Goal: Information Seeking & Learning: Check status

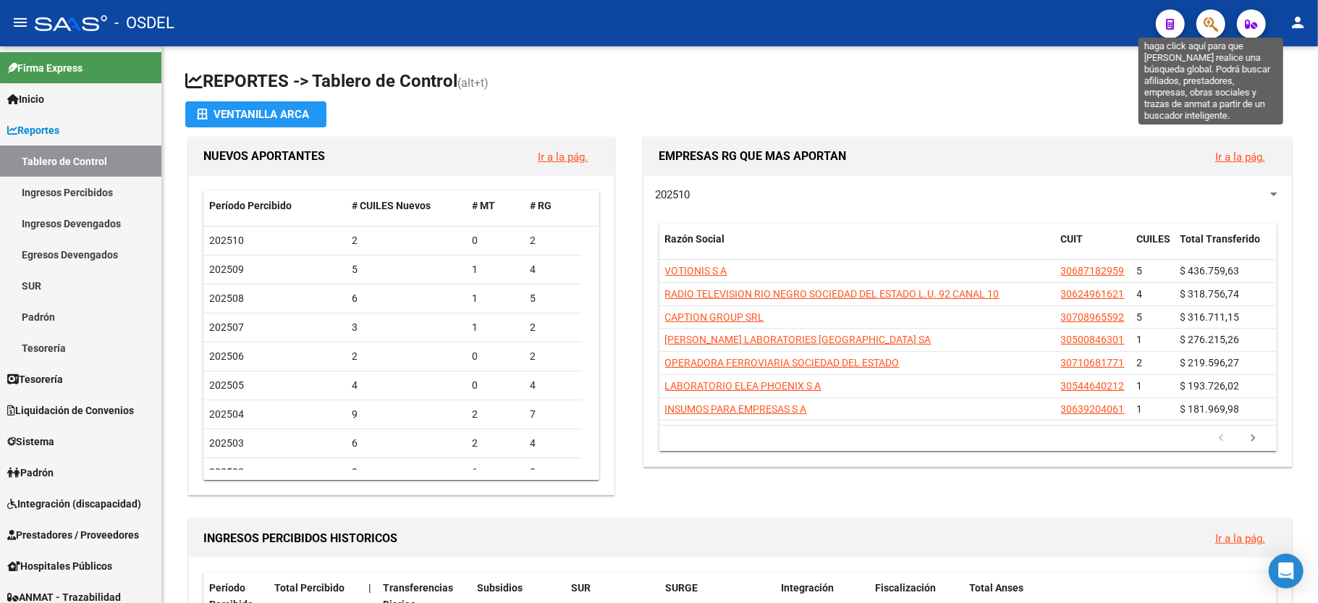
click at [1206, 27] on icon "button" at bounding box center [1211, 24] width 14 height 17
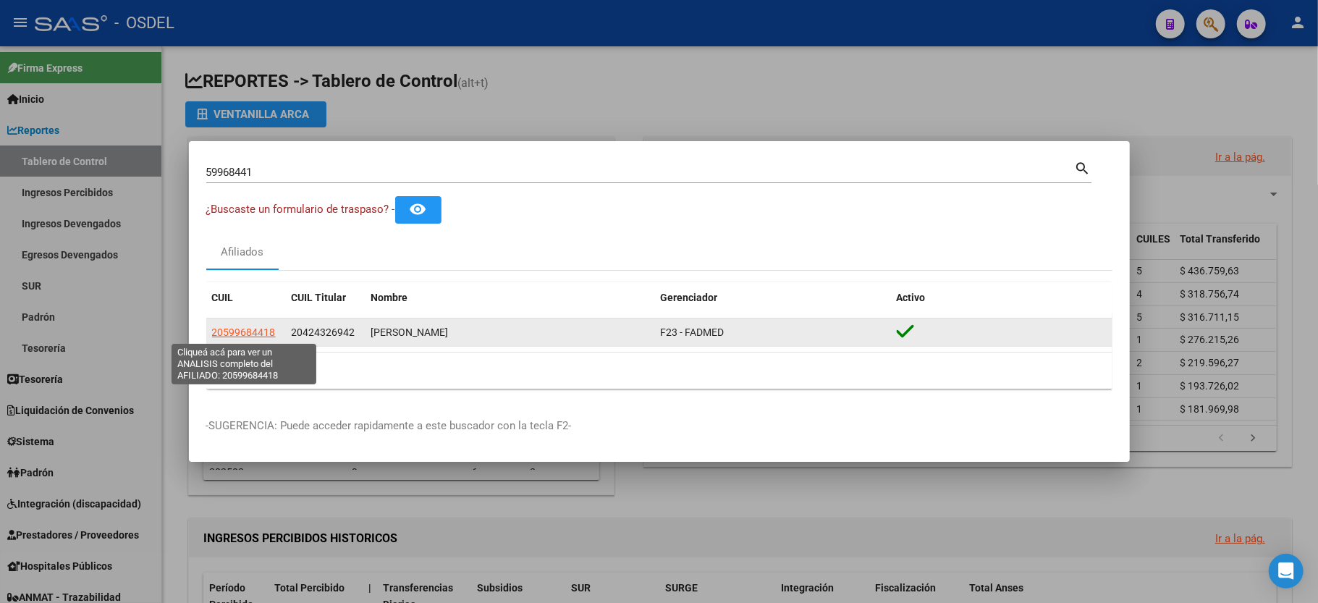
click at [253, 327] on span "20599684418" at bounding box center [244, 333] width 64 height 12
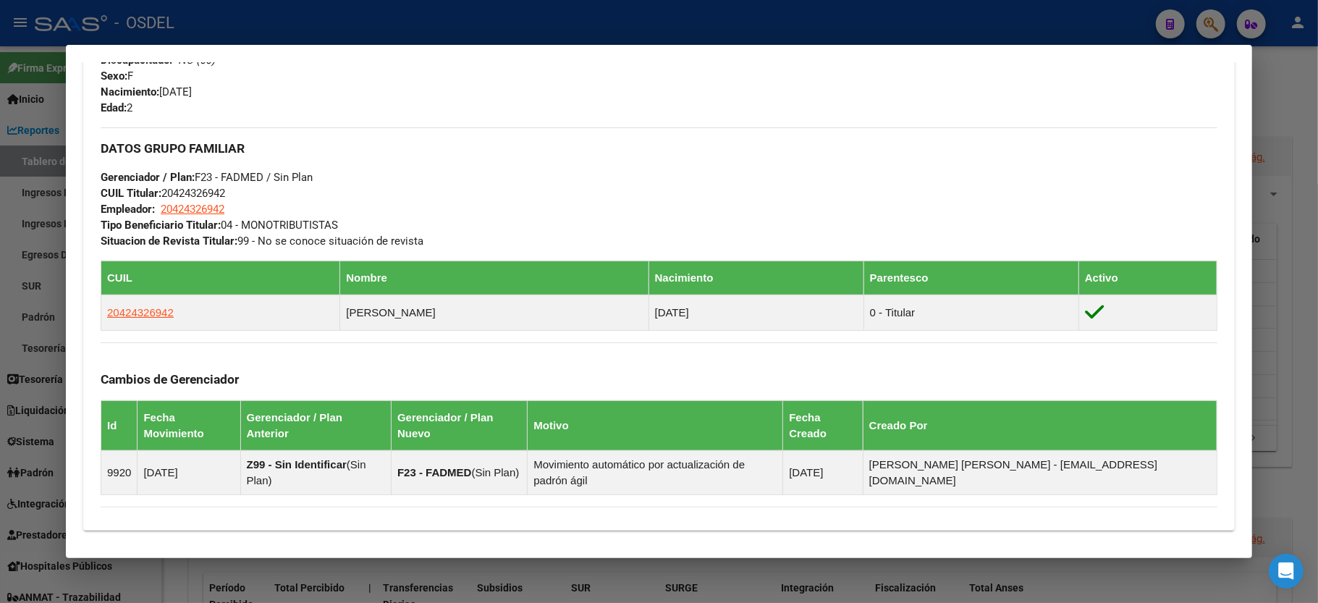
scroll to position [676, 0]
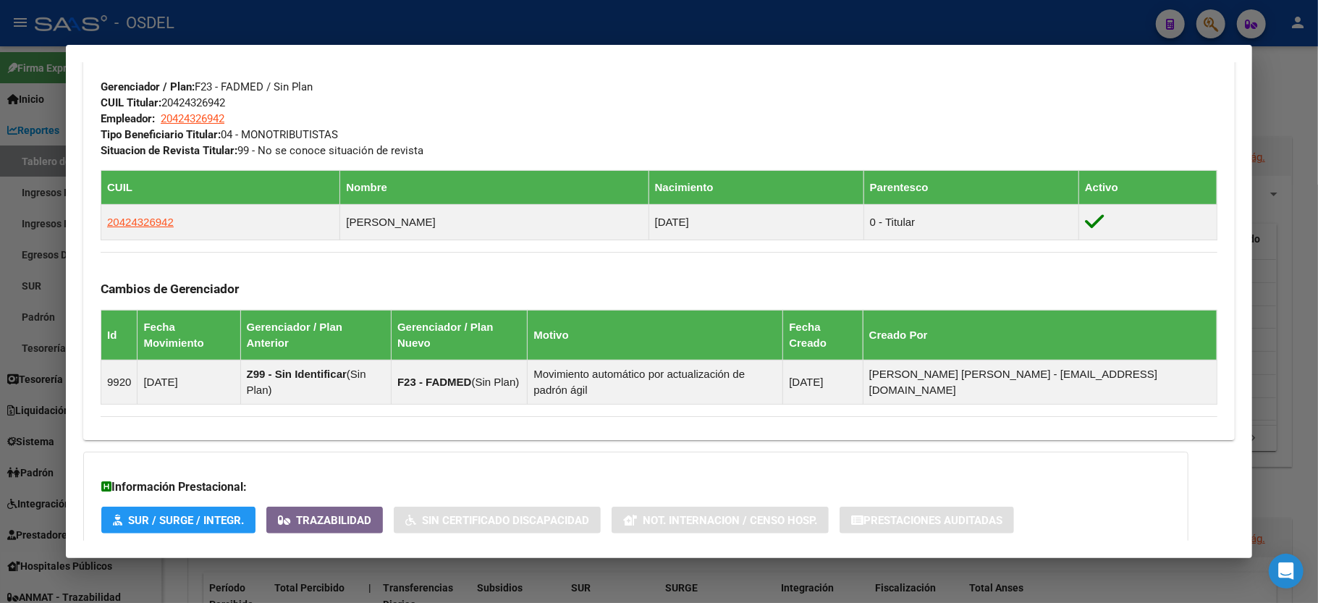
click at [1308, 114] on div at bounding box center [659, 301] width 1318 height 603
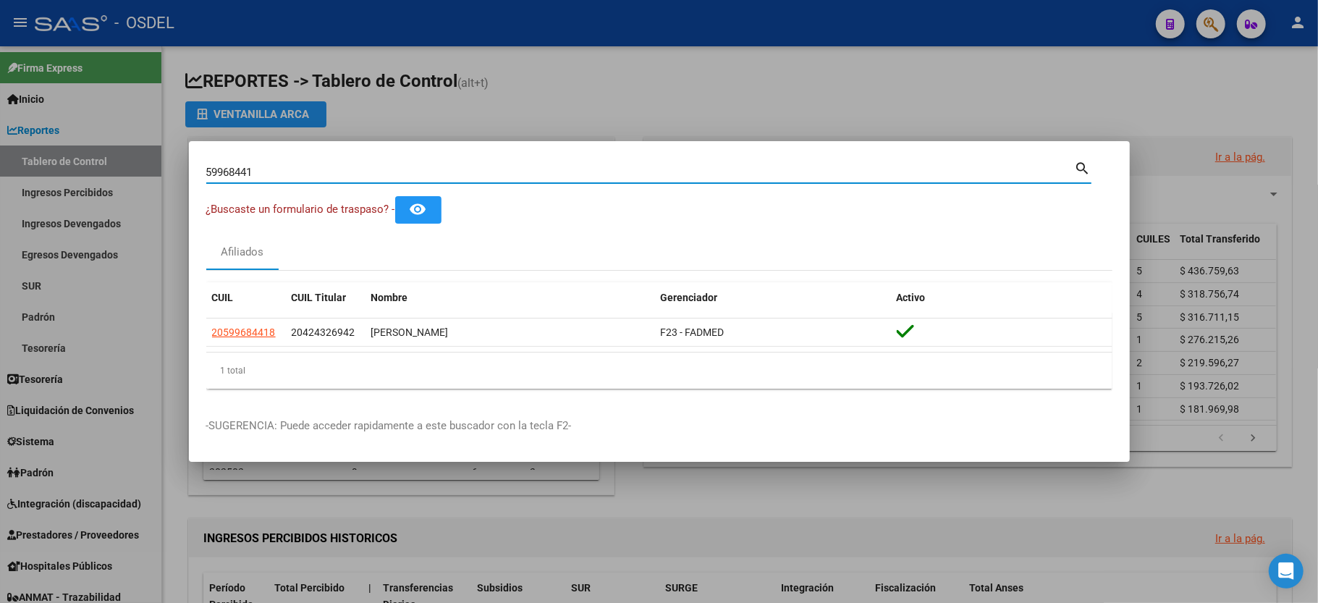
drag, startPoint x: 264, startPoint y: 168, endPoint x: 111, endPoint y: 177, distance: 153.0
click at [111, 177] on div "59968441 Buscar (apellido, dni, cuil, nro traspaso, cuit, obra social) search ¿…" at bounding box center [659, 301] width 1318 height 603
type input "31225268"
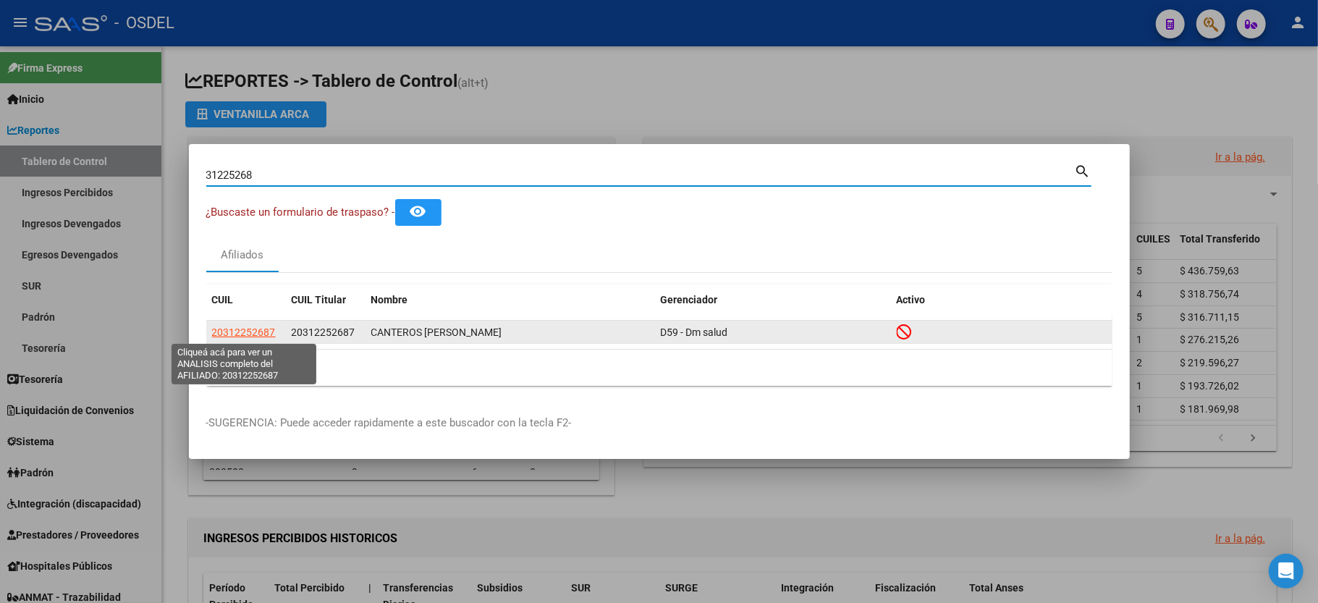
click at [227, 327] on span "20312252687" at bounding box center [244, 333] width 64 height 12
type textarea "20312252687"
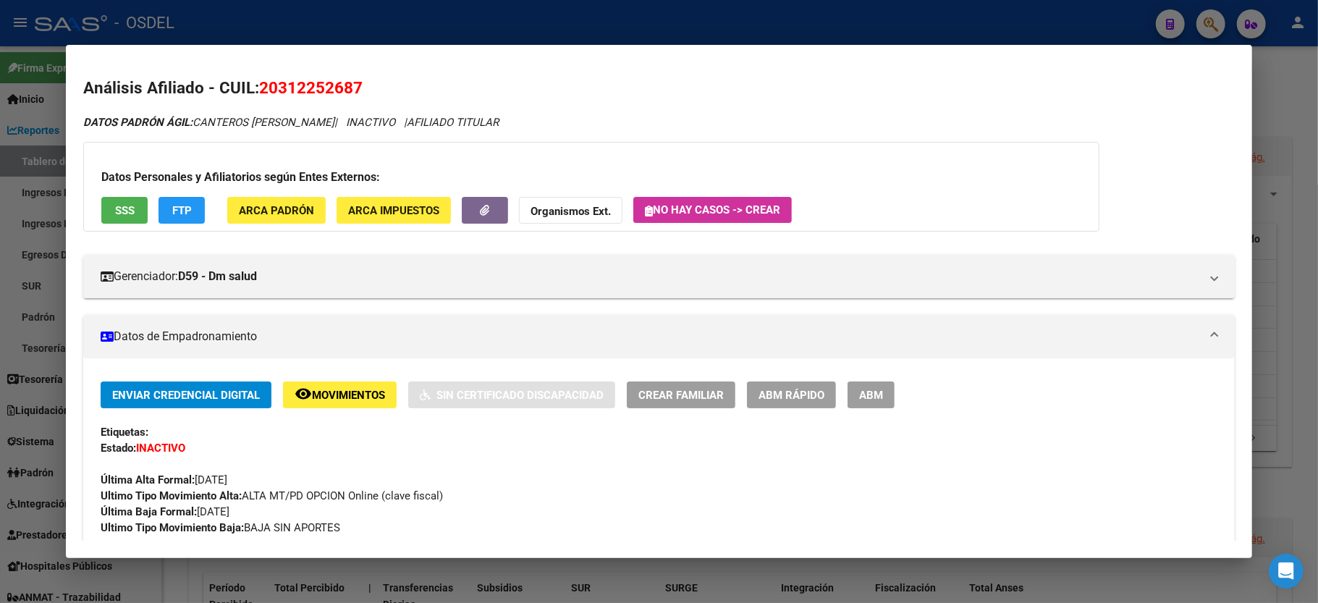
click at [122, 210] on span "SSS" at bounding box center [125, 210] width 20 height 13
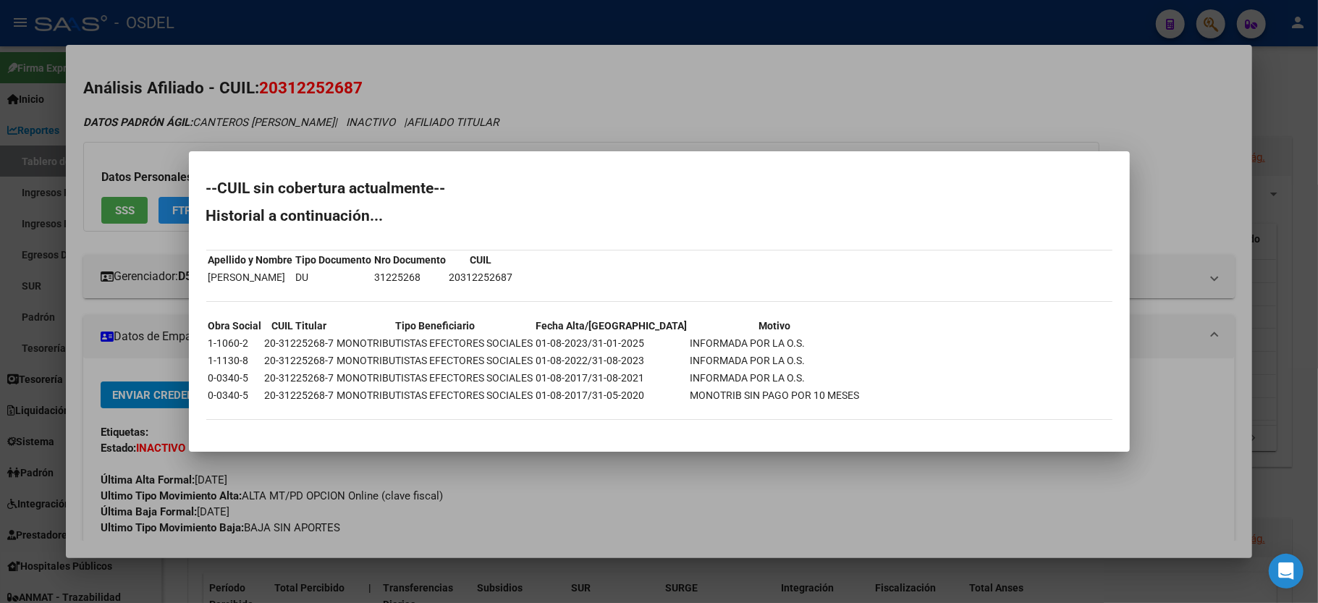
click at [1022, 102] on div at bounding box center [659, 301] width 1318 height 603
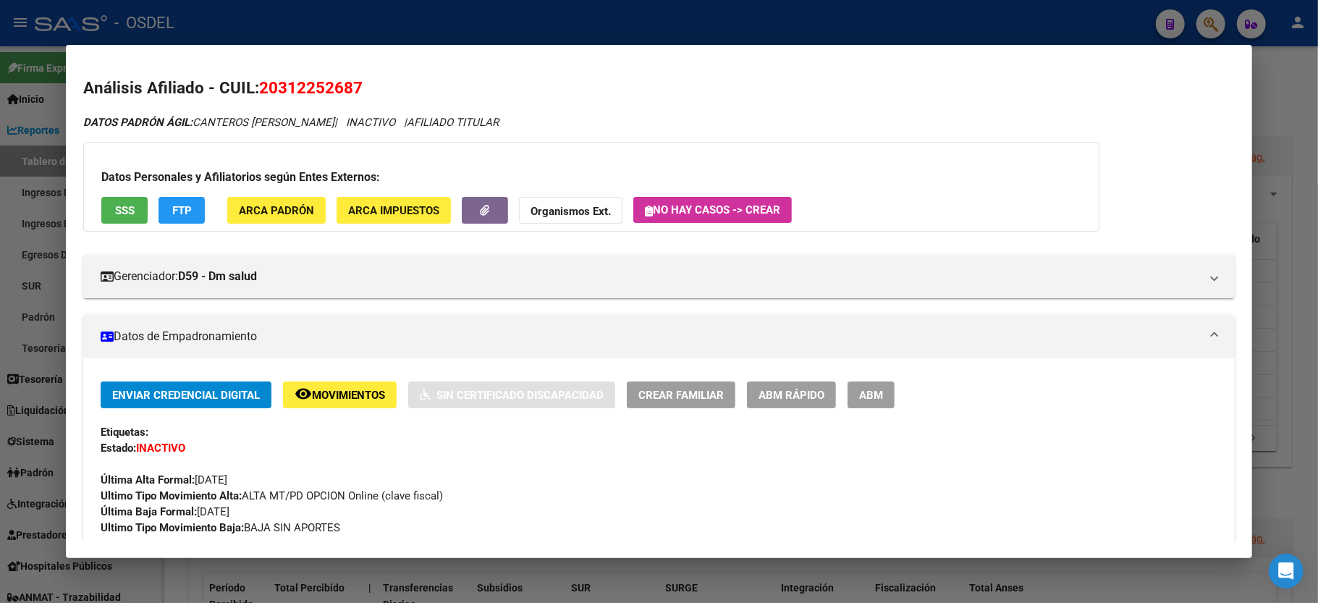
click at [1302, 96] on div at bounding box center [659, 301] width 1318 height 603
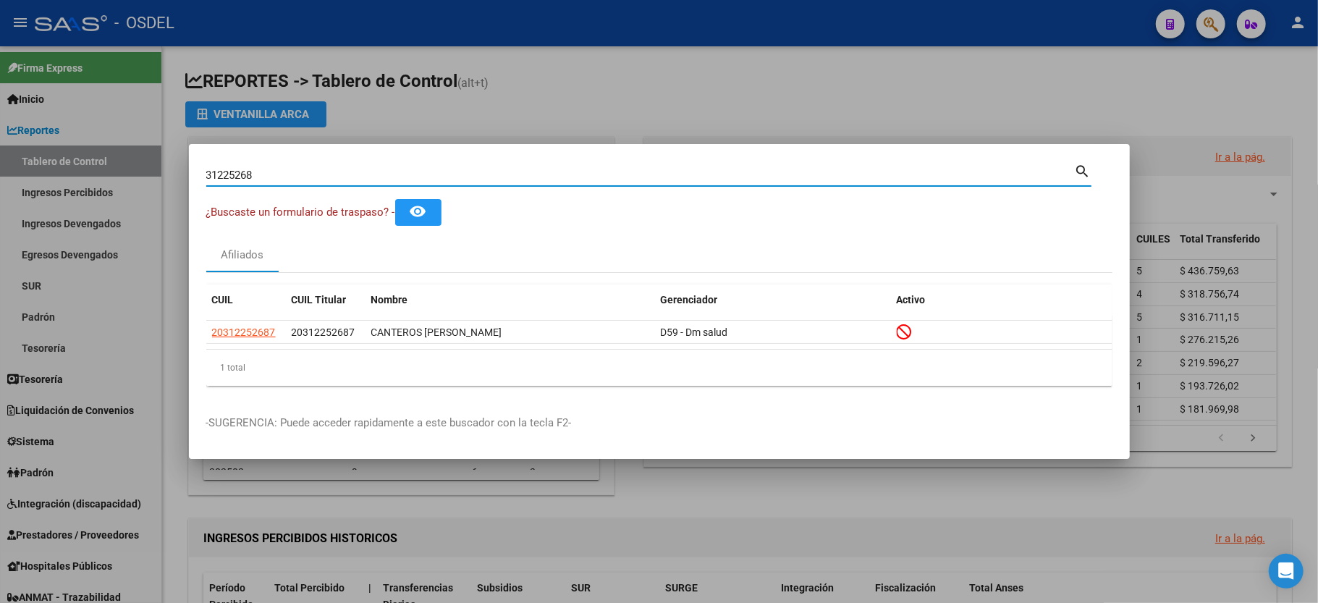
drag, startPoint x: 299, startPoint y: 175, endPoint x: 0, endPoint y: 160, distance: 299.4
click at [0, 160] on div "31225268 Buscar (apellido, dni, cuil, nro traspaso, cuit, obra social) search ¿…" at bounding box center [659, 301] width 1318 height 603
type input "23026596"
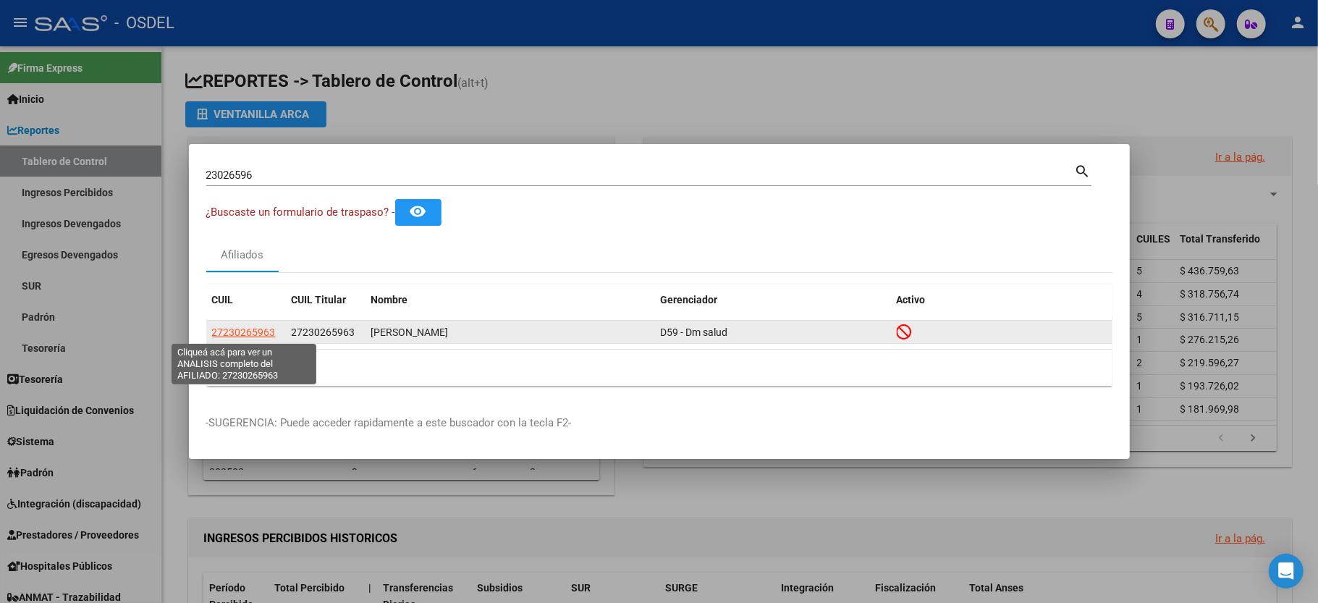
click at [262, 334] on span "27230265963" at bounding box center [244, 333] width 64 height 12
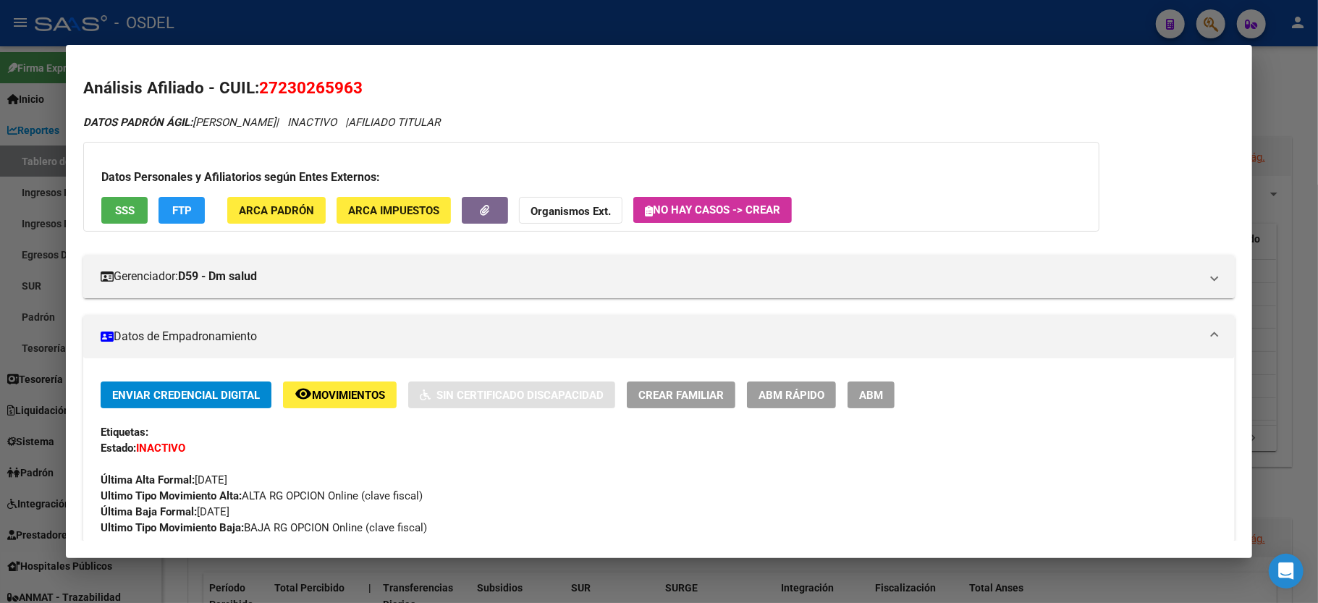
click at [132, 206] on span "SSS" at bounding box center [125, 210] width 20 height 13
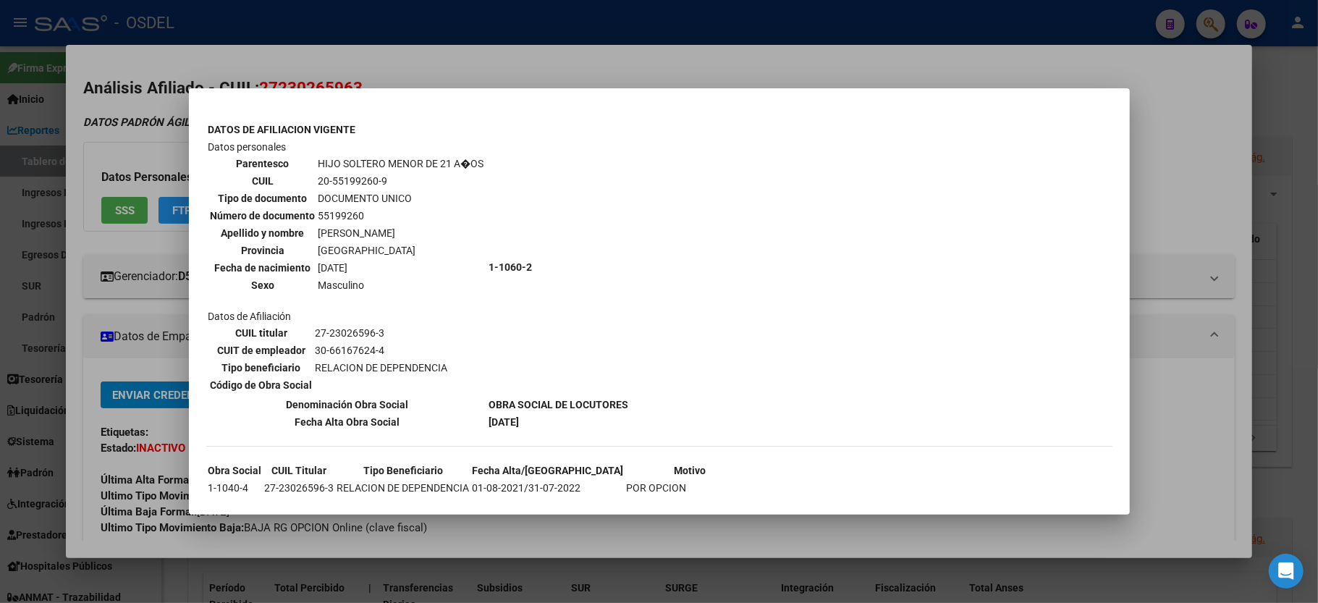
scroll to position [641, 0]
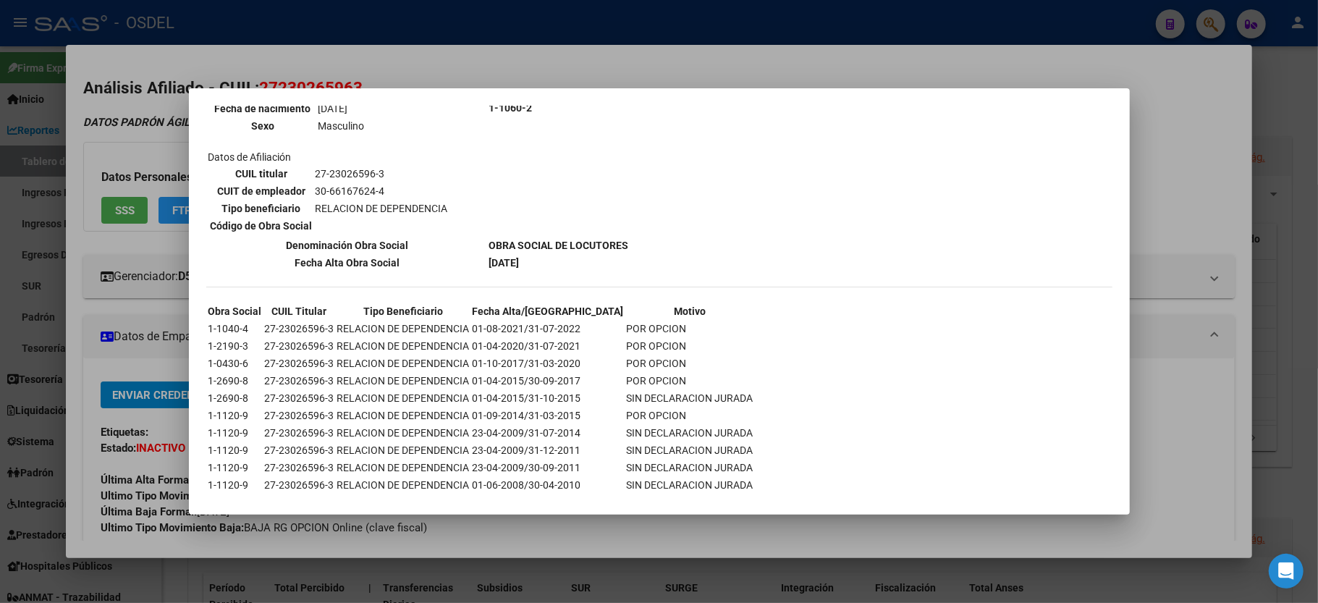
click at [724, 82] on div at bounding box center [659, 301] width 1318 height 603
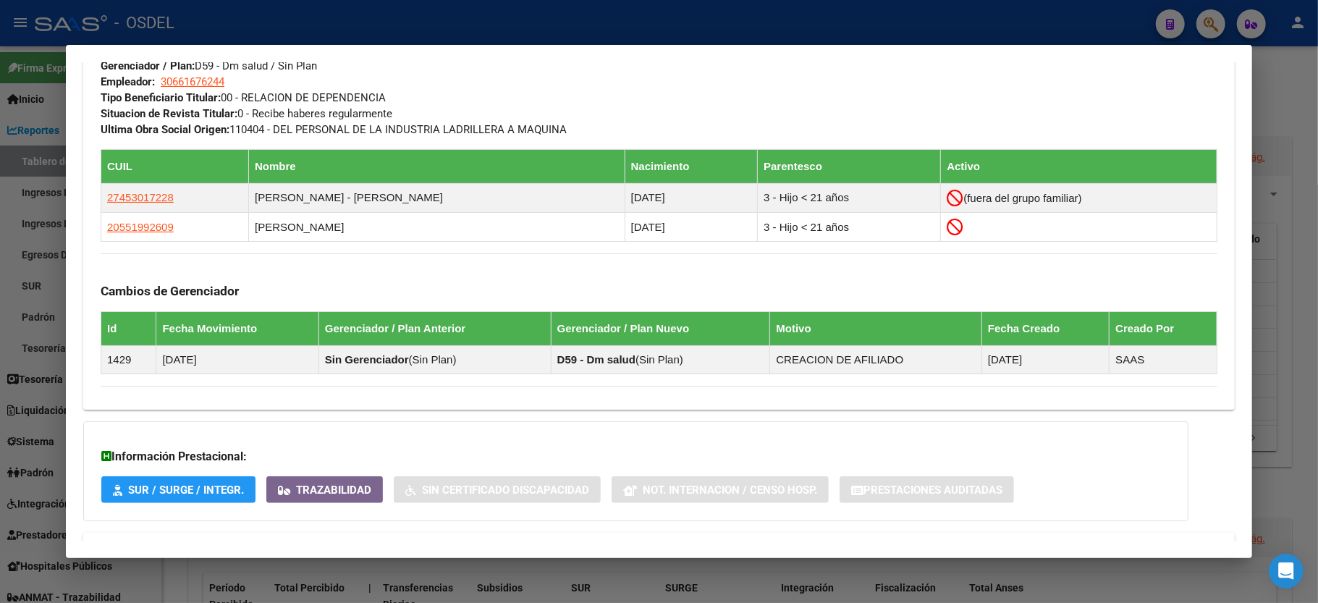
scroll to position [0, 0]
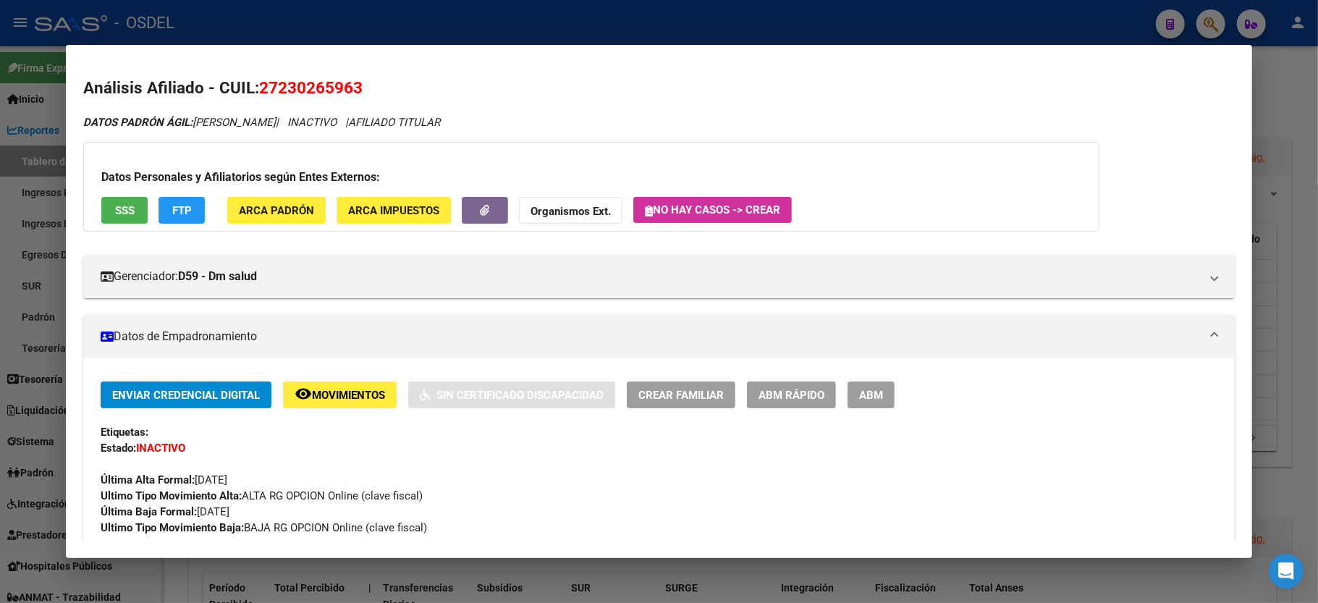
click at [119, 206] on button "SSS" at bounding box center [124, 210] width 46 height 27
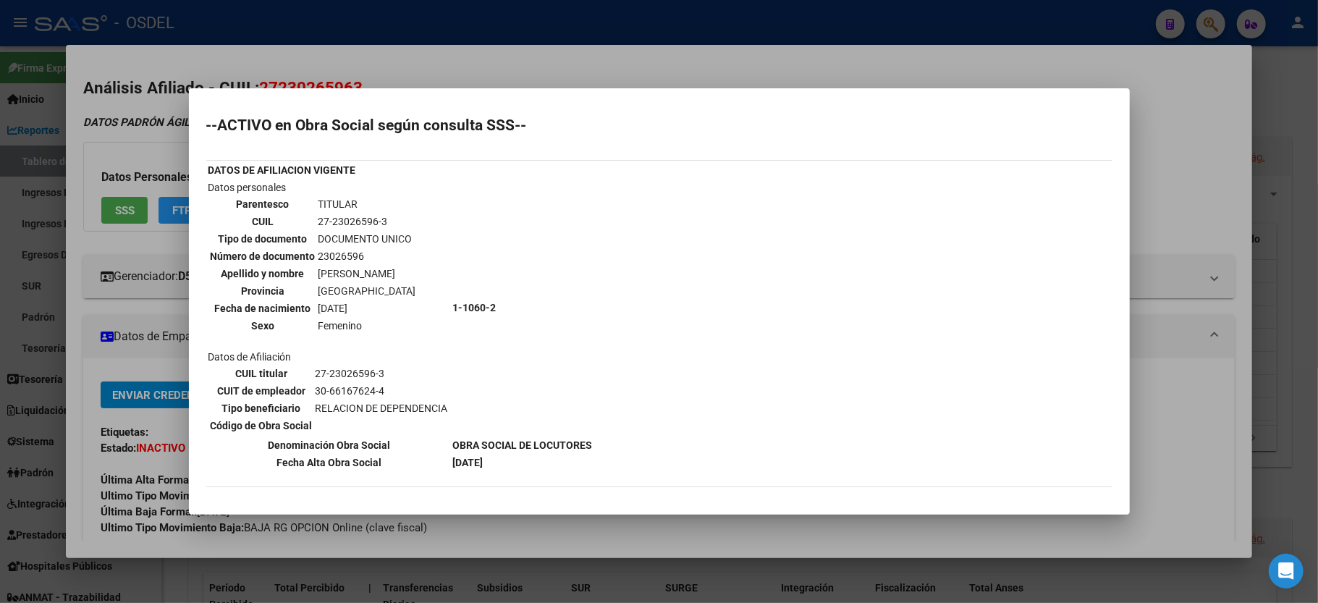
click at [604, 59] on div at bounding box center [659, 301] width 1318 height 603
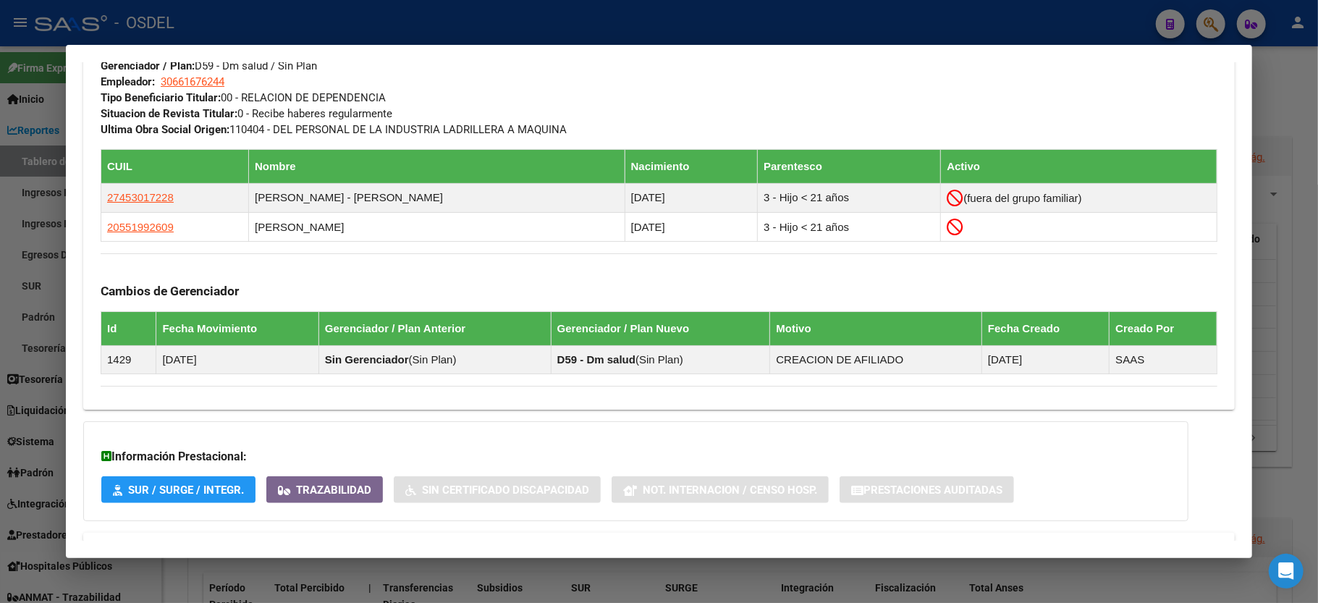
scroll to position [835, 0]
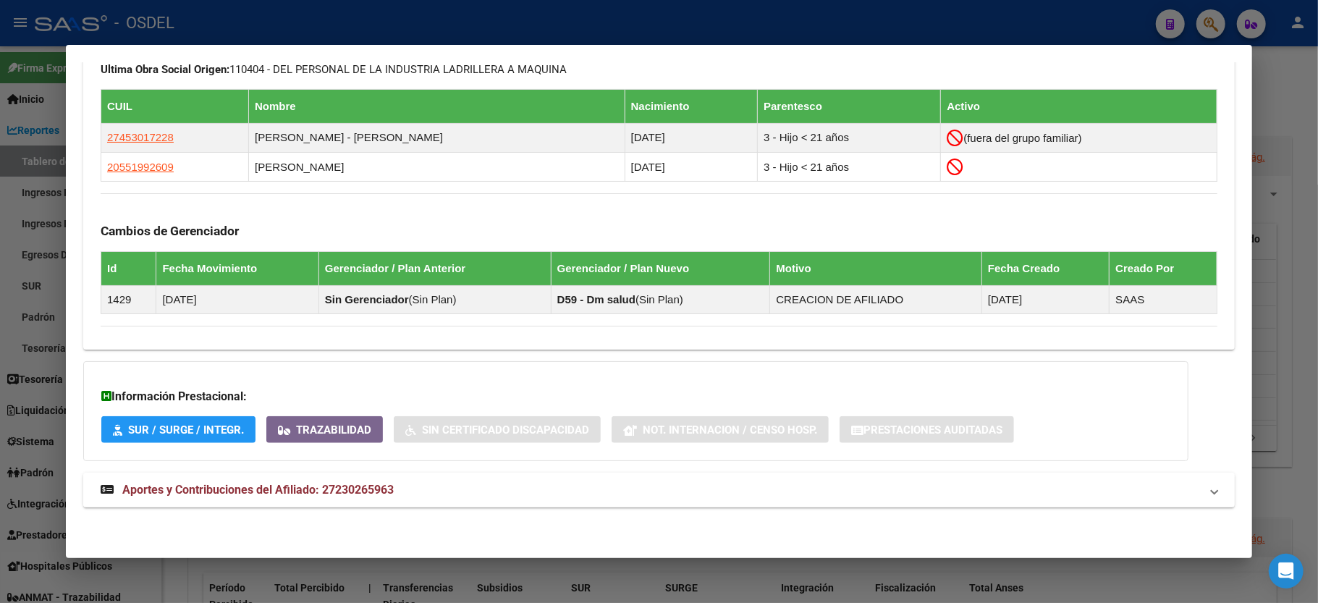
click at [226, 492] on span "Aportes y Contribuciones del Afiliado: 27230265963" at bounding box center [258, 490] width 272 height 14
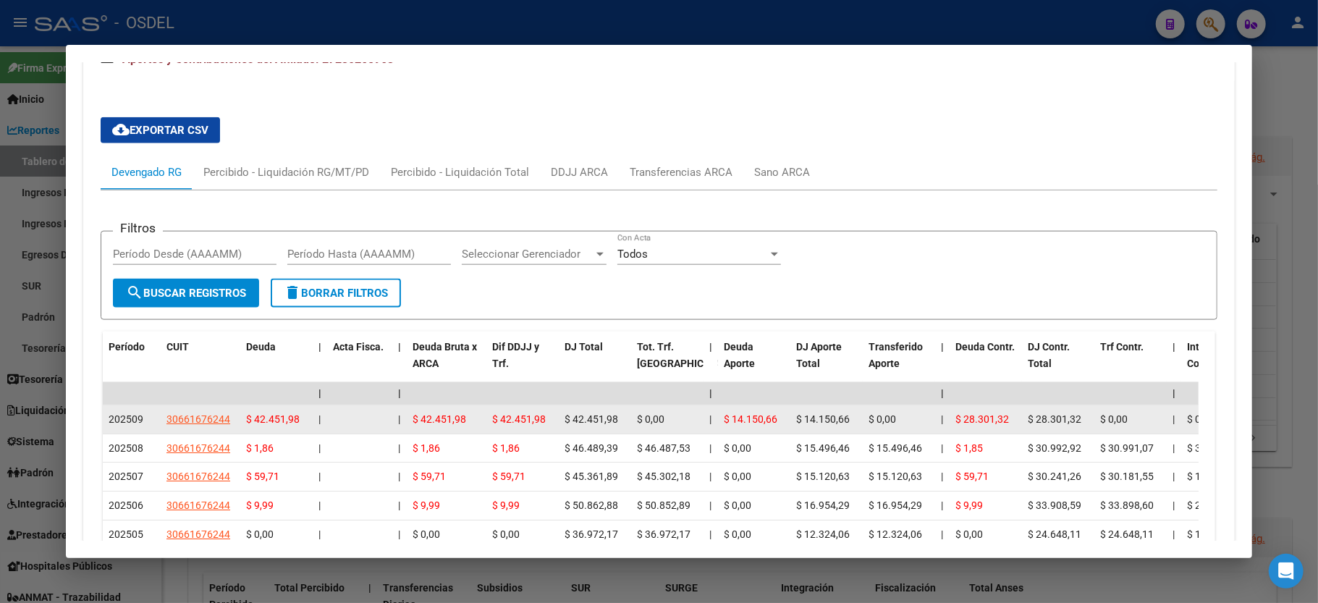
scroll to position [1359, 0]
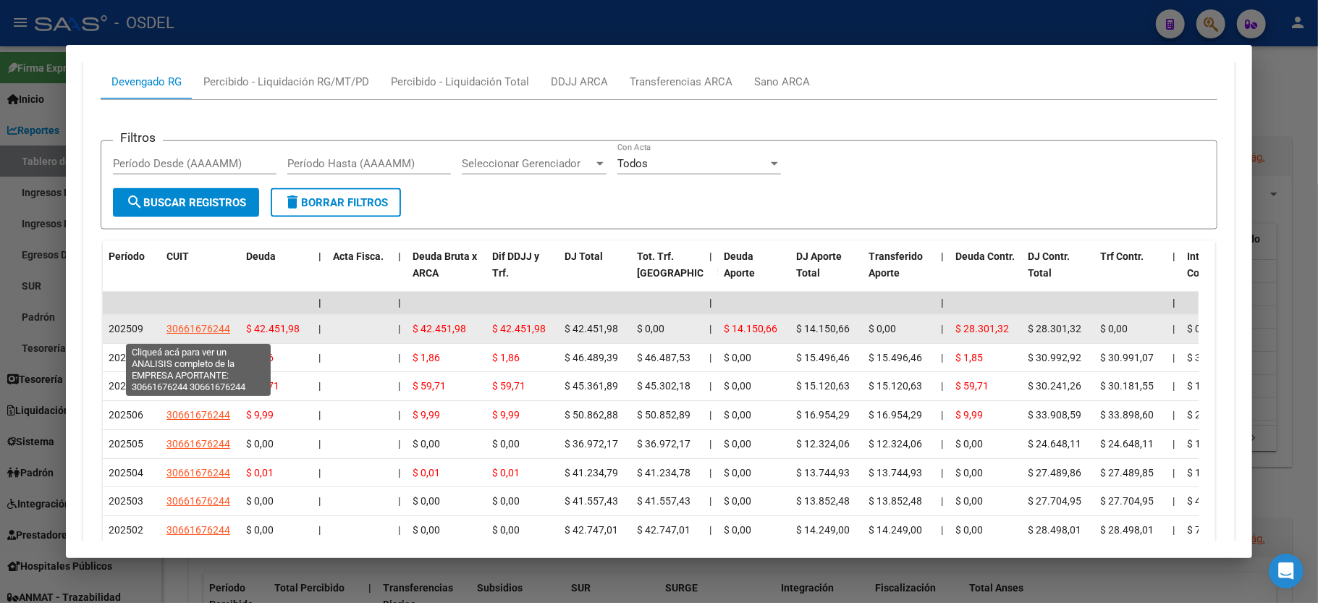
click at [206, 333] on span "30661676244" at bounding box center [199, 329] width 64 height 12
type textarea "30661676244"
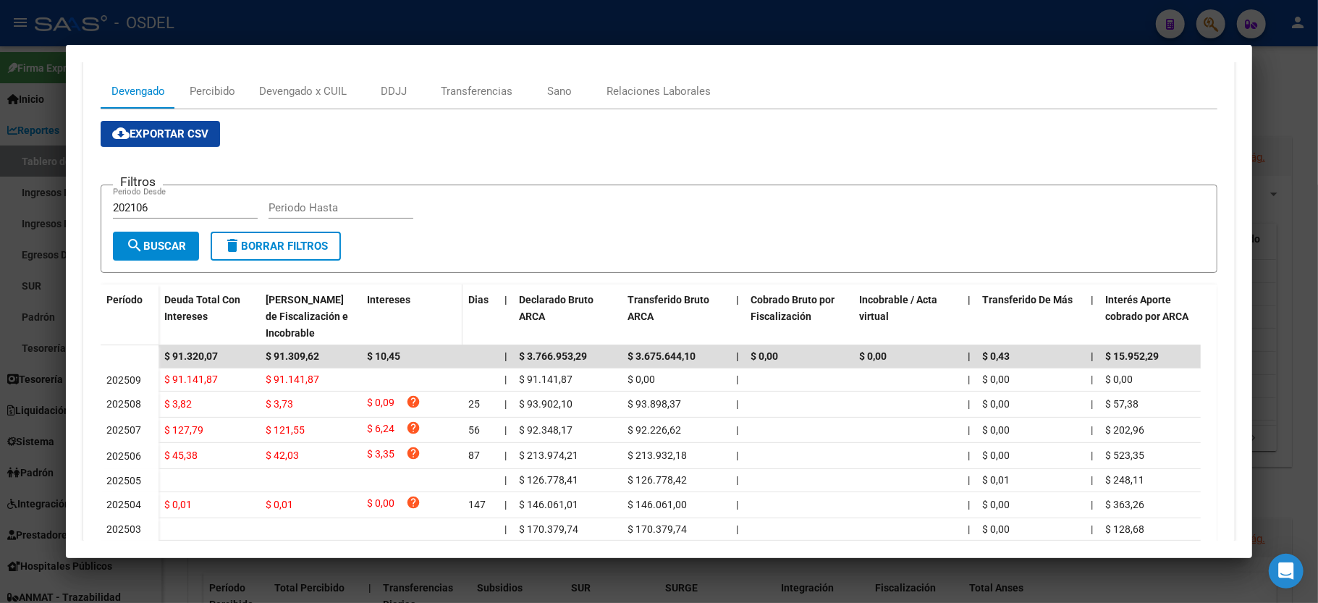
scroll to position [360, 0]
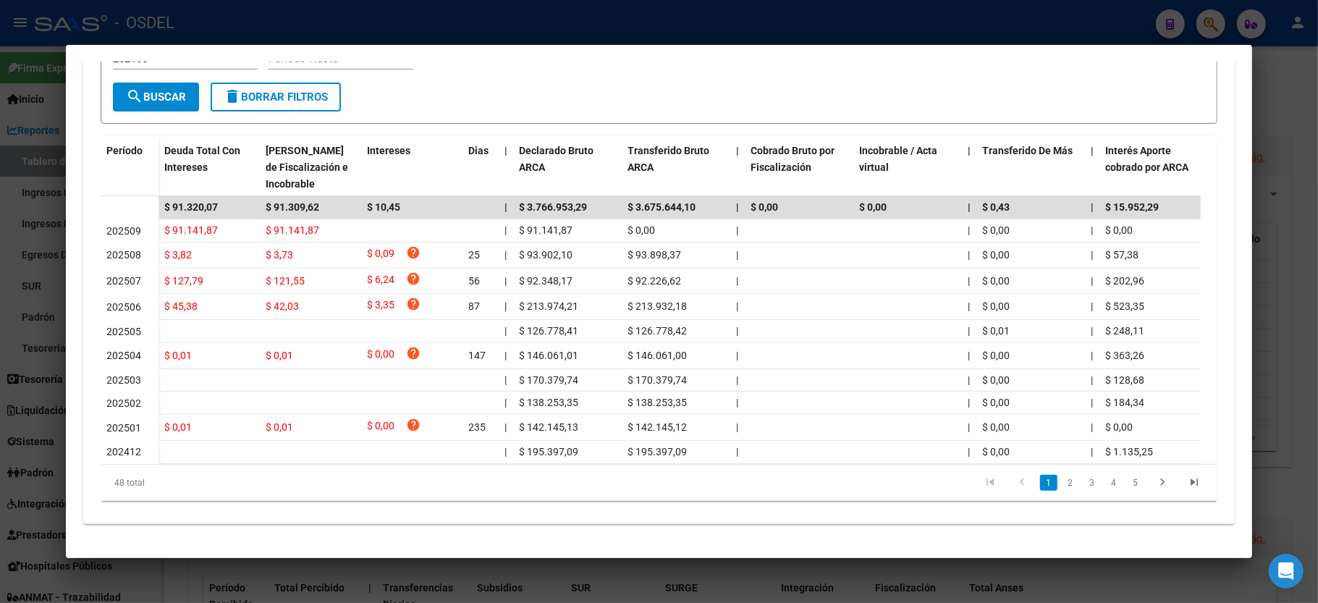
click at [1309, 73] on div at bounding box center [659, 301] width 1318 height 603
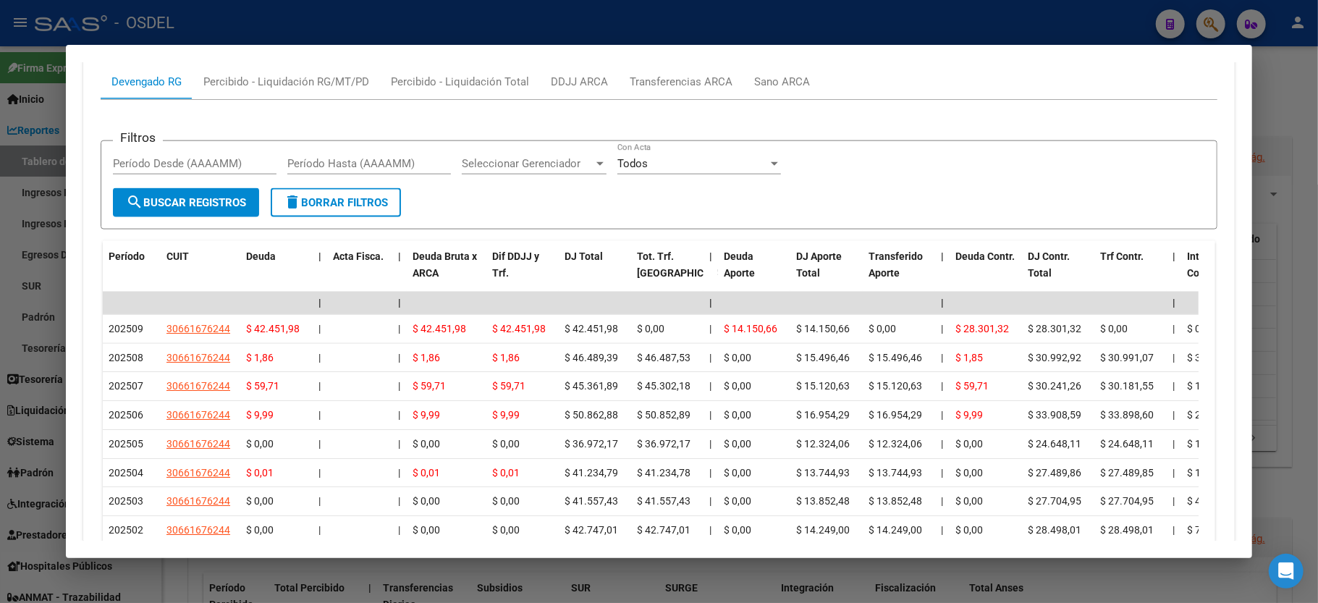
click at [1290, 130] on div at bounding box center [659, 301] width 1318 height 603
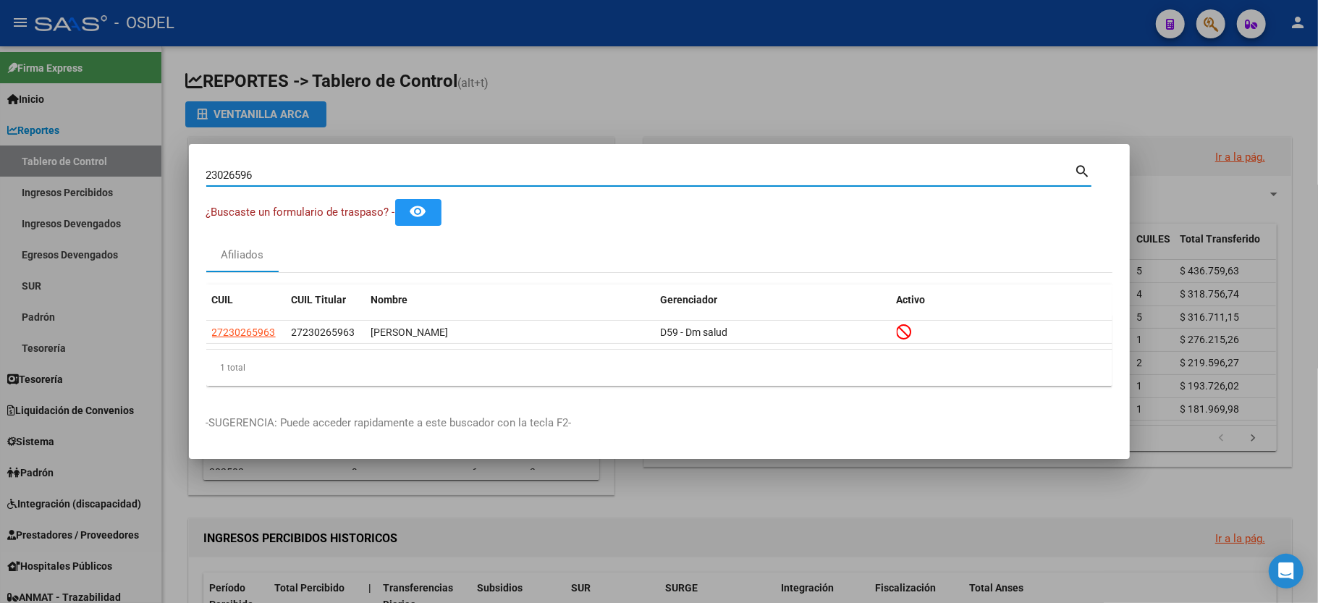
drag, startPoint x: 278, startPoint y: 169, endPoint x: 0, endPoint y: 160, distance: 278.2
click at [0, 160] on div "23026596 Buscar (apellido, dni, cuil, nro traspaso, cuit, obra social) search ¿…" at bounding box center [659, 301] width 1318 height 603
type input "25552125"
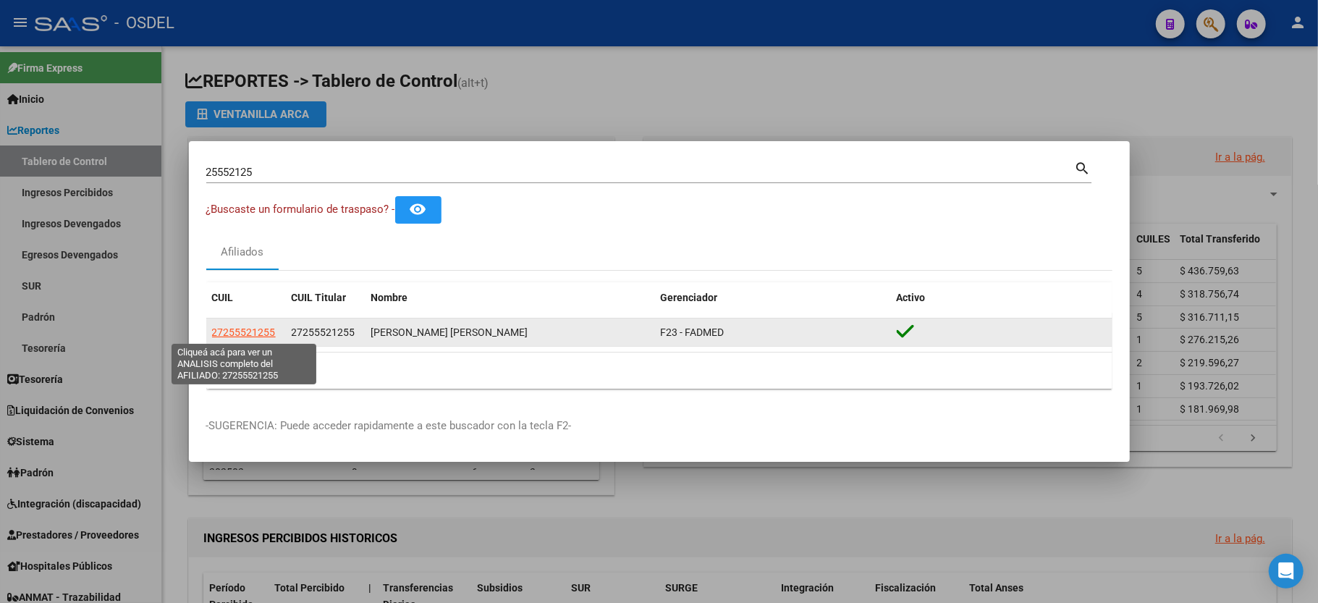
click at [261, 336] on span "27255521255" at bounding box center [244, 333] width 64 height 12
type textarea "27255521255"
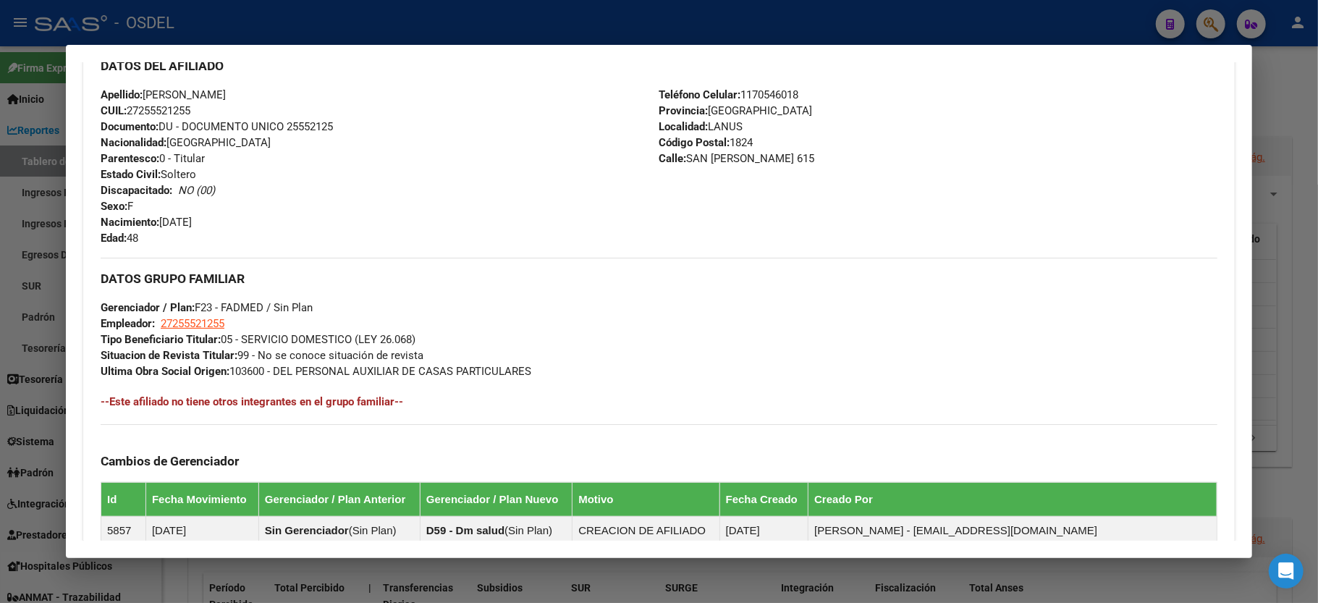
scroll to position [579, 0]
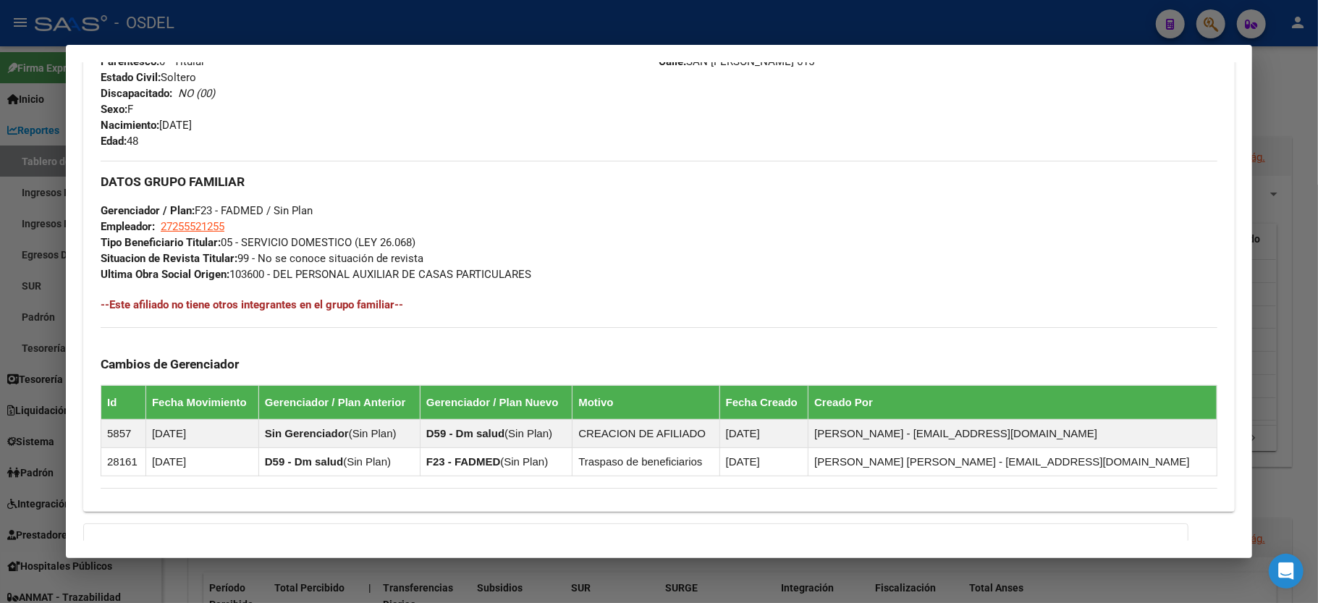
click at [1283, 88] on div at bounding box center [659, 301] width 1318 height 603
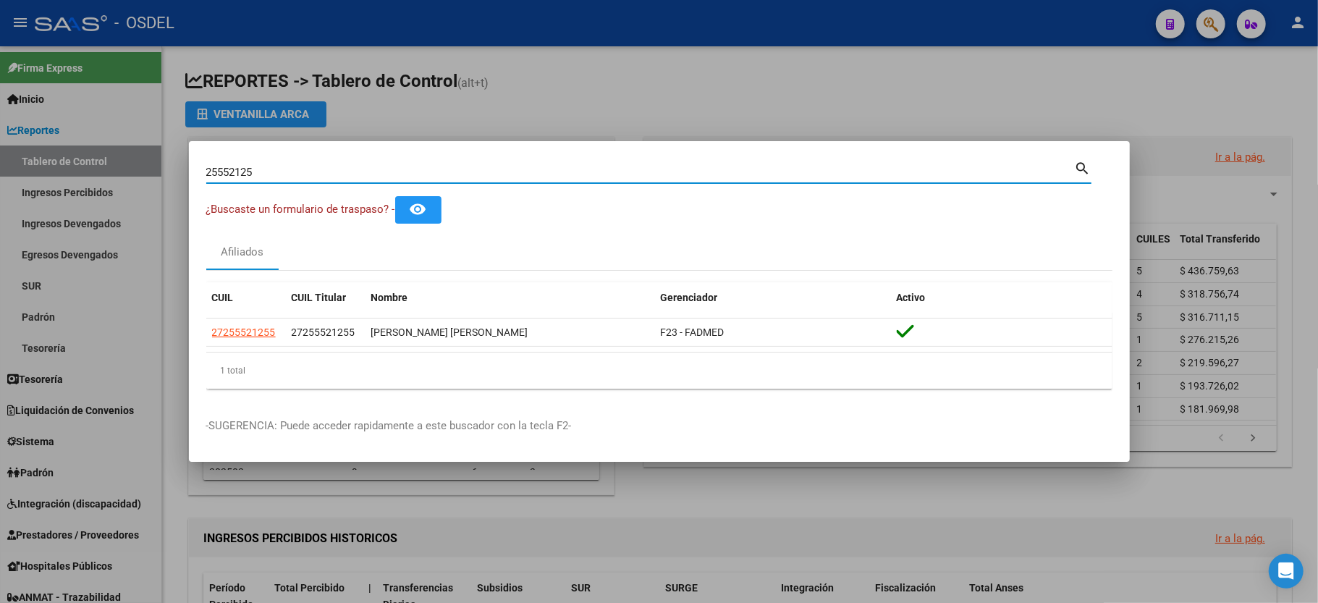
drag, startPoint x: 274, startPoint y: 171, endPoint x: 39, endPoint y: 185, distance: 235.0
click at [41, 184] on div "25552125 Buscar (apellido, dni, cuil, nro traspaso, cuit, obra social) search ¿…" at bounding box center [659, 301] width 1318 height 603
type input "19028323"
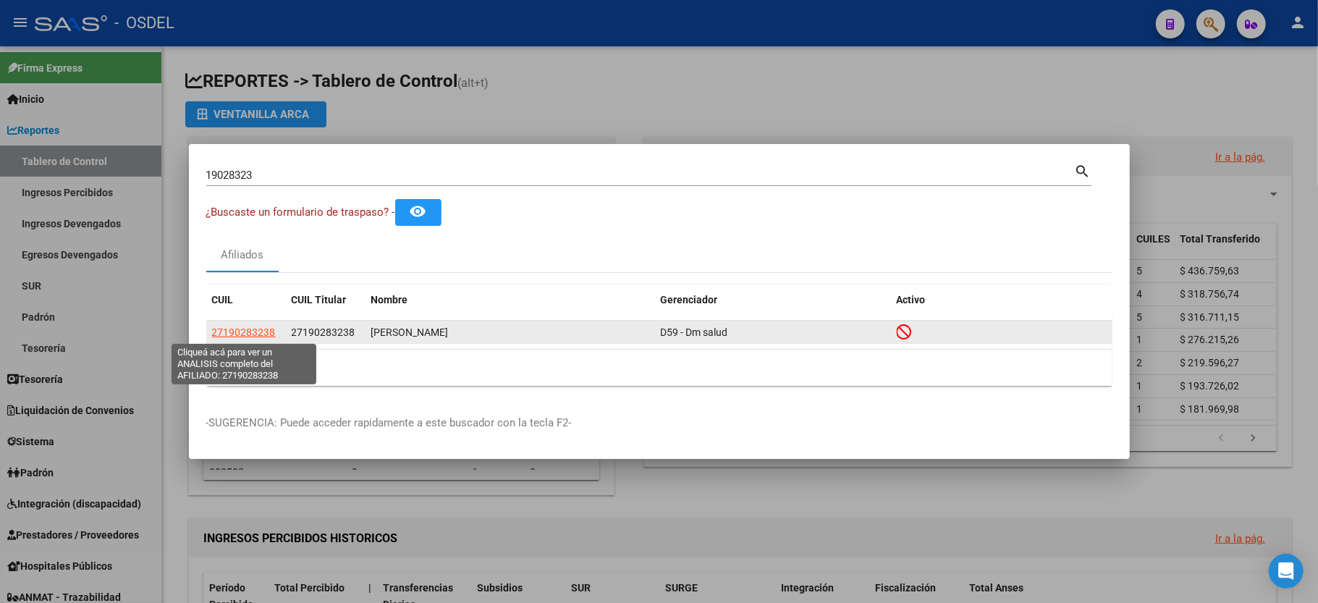
click at [244, 334] on span "27190283238" at bounding box center [244, 333] width 64 height 12
type textarea "27190283238"
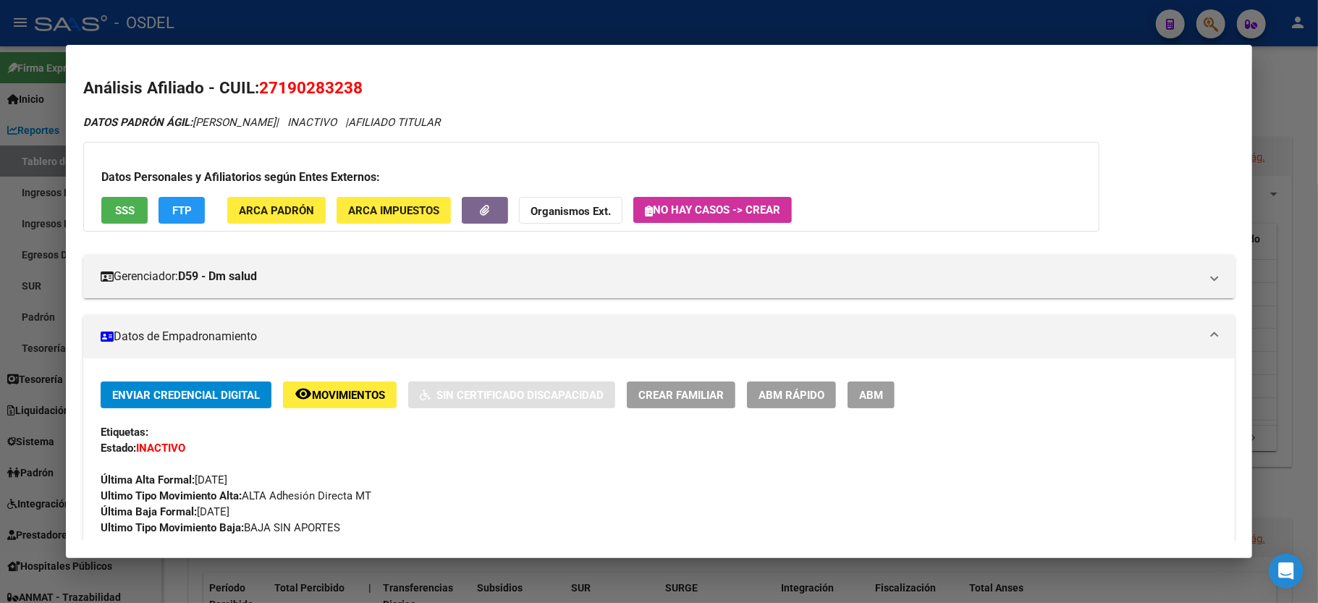
click at [132, 204] on span "SSS" at bounding box center [125, 210] width 20 height 13
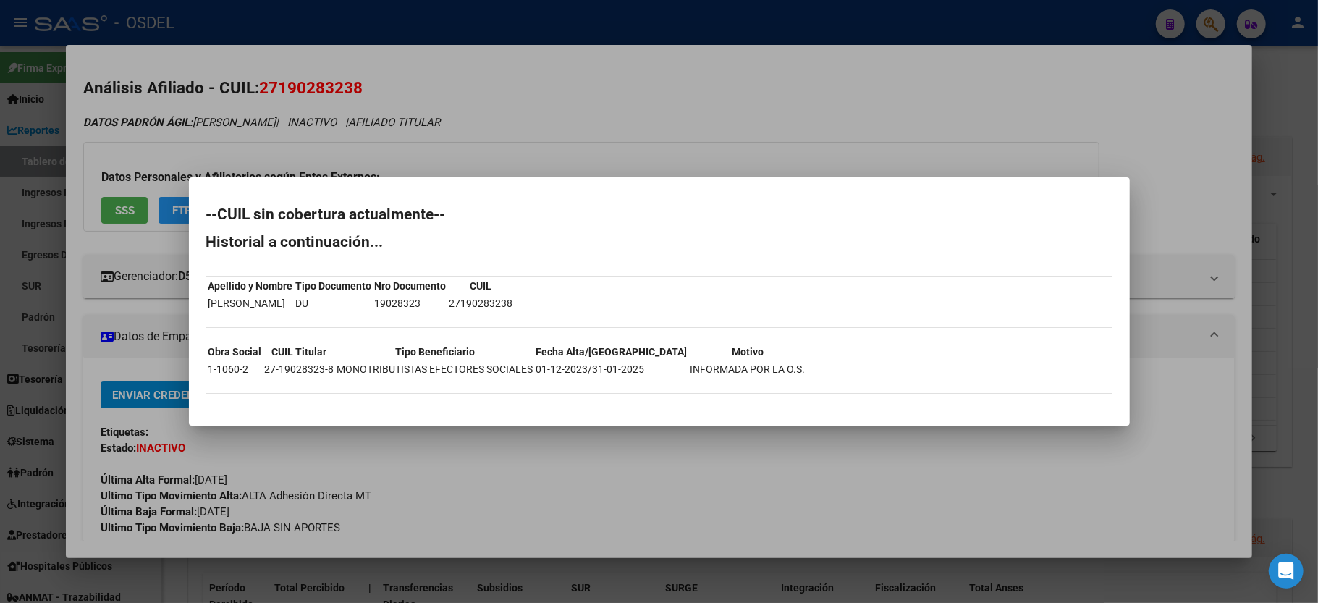
click at [766, 105] on div at bounding box center [659, 301] width 1318 height 603
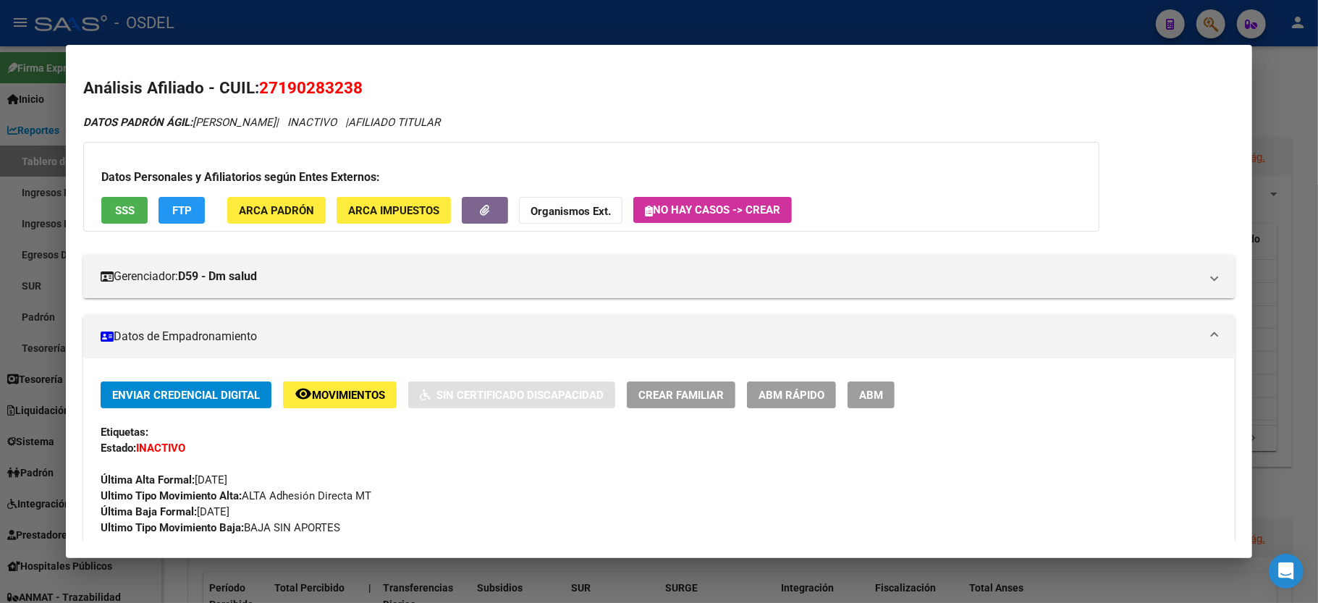
click at [1295, 107] on div at bounding box center [659, 301] width 1318 height 603
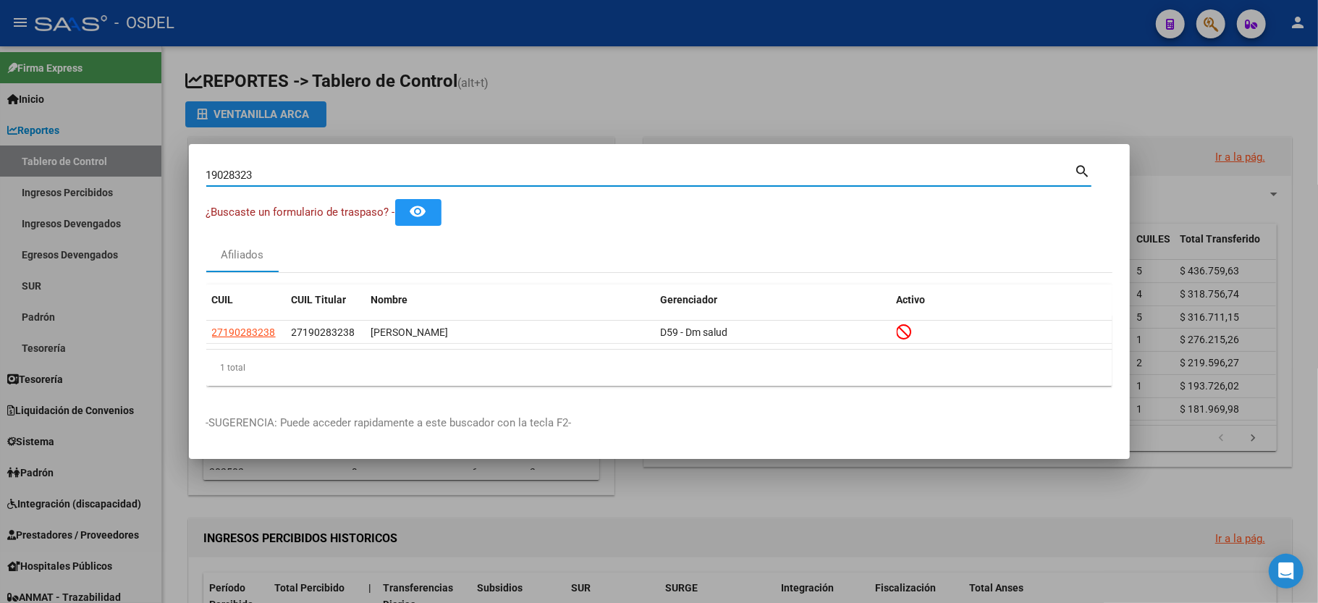
drag, startPoint x: 308, startPoint y: 169, endPoint x: 101, endPoint y: 168, distance: 206.3
click at [101, 168] on div "19028323 Buscar (apellido, dni, cuil, nro traspaso, cuit, obra social) search ¿…" at bounding box center [659, 301] width 1318 height 603
